Goal: Information Seeking & Learning: Learn about a topic

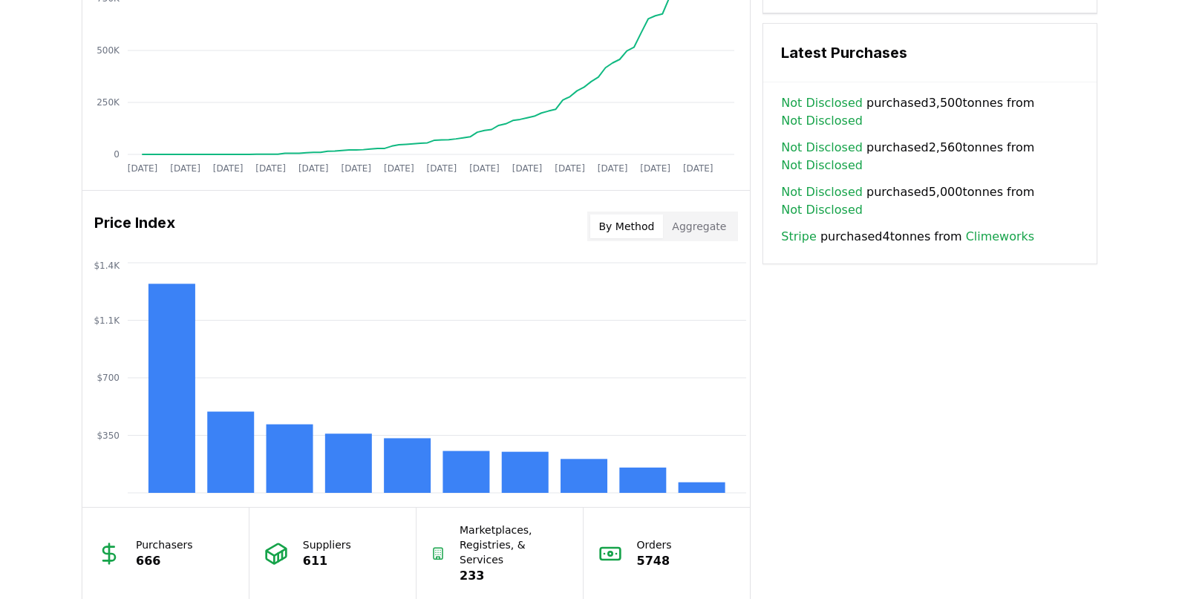
scroll to position [1064, 0]
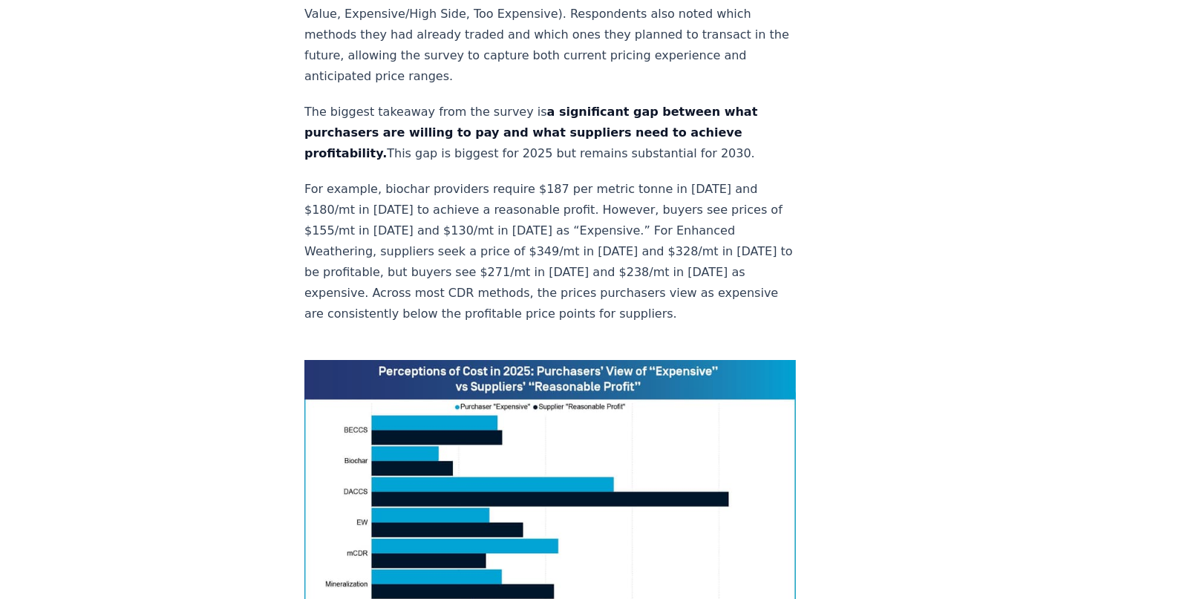
scroll to position [695, 0]
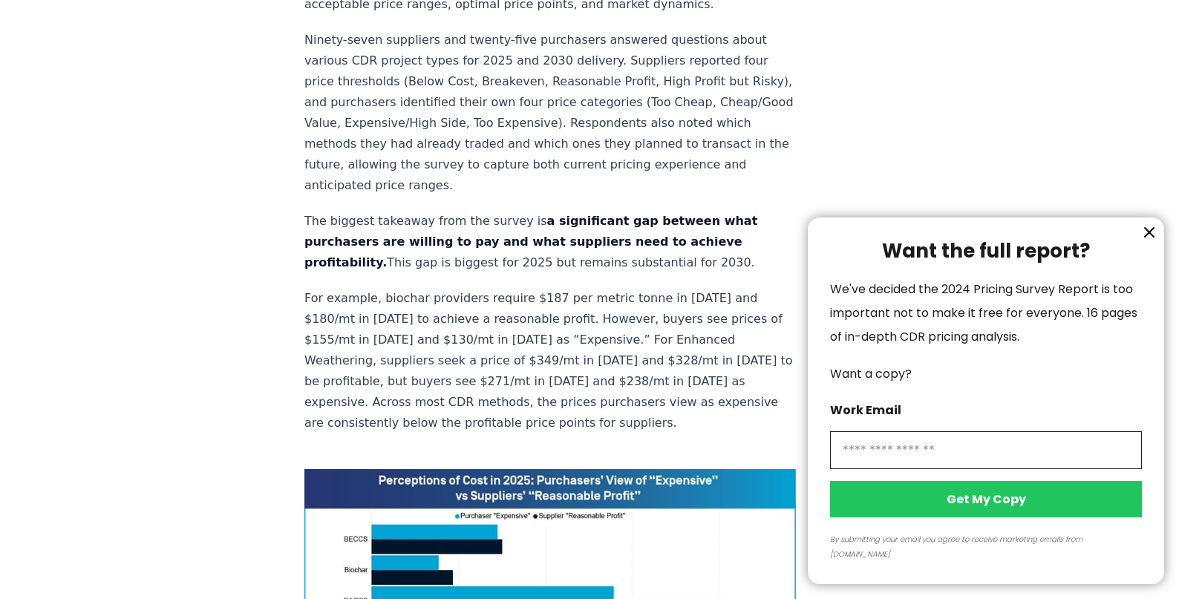
click at [635, 322] on div at bounding box center [589, 299] width 1179 height 599
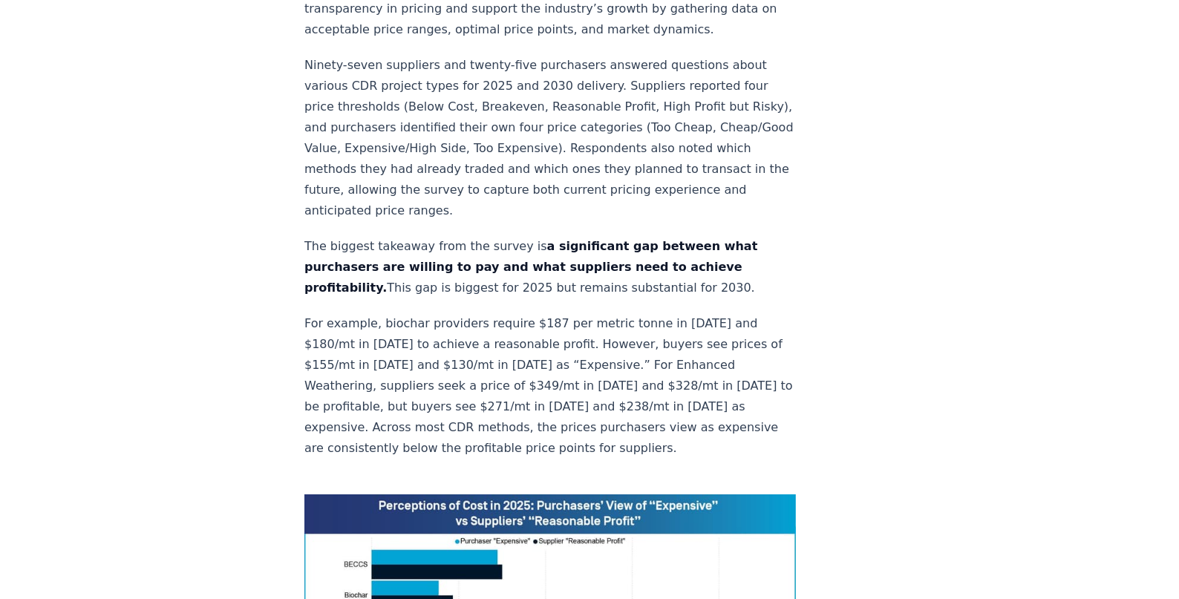
scroll to position [1428, 0]
